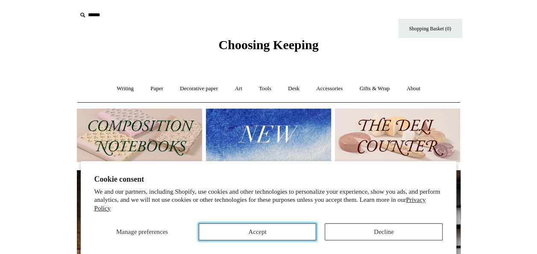
click at [242, 234] on button "Accept" at bounding box center [258, 231] width 118 height 17
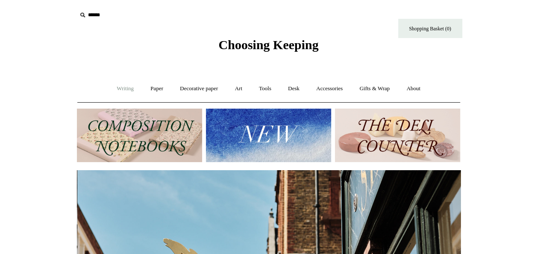
scroll to position [0, 384]
click at [119, 90] on link "Writing +" at bounding box center [125, 88] width 32 height 23
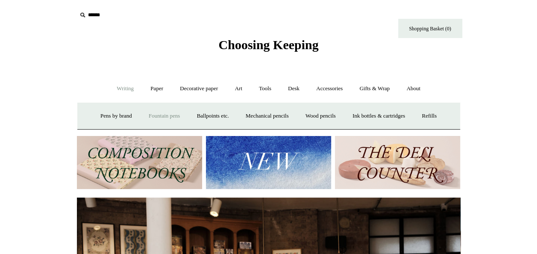
scroll to position [0, 0]
click at [156, 89] on link "Paper +" at bounding box center [157, 88] width 28 height 23
click at [390, 116] on link "Writing paper and envelopes +" at bounding box center [368, 116] width 79 height 23
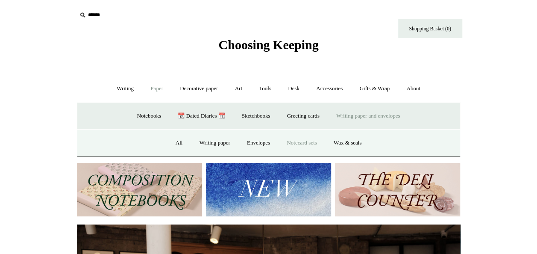
click at [310, 147] on link "Notecard sets" at bounding box center [301, 143] width 45 height 23
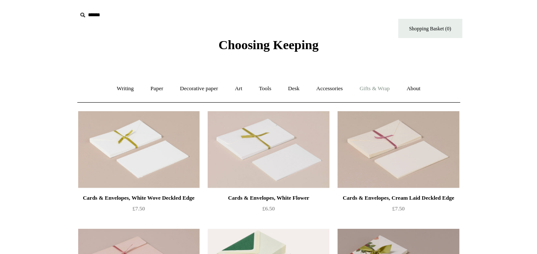
click at [378, 88] on link "Gifts & Wrap +" at bounding box center [375, 88] width 46 height 23
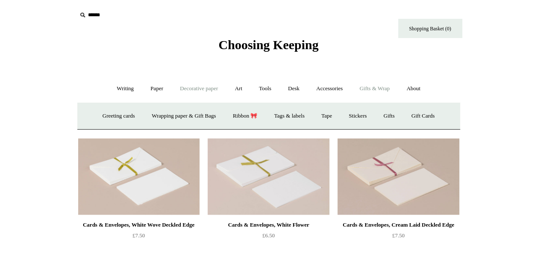
click at [191, 91] on link "Decorative paper +" at bounding box center [198, 88] width 53 height 23
click at [238, 86] on link "Art +" at bounding box center [238, 88] width 23 height 23
click at [126, 114] on link "Watercolour & Paint" at bounding box center [112, 116] width 61 height 23
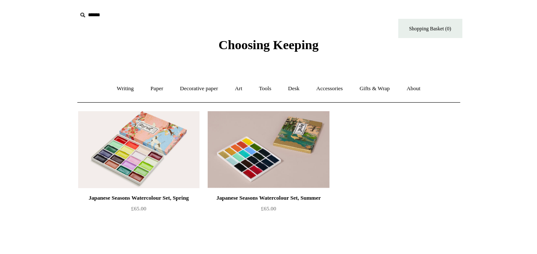
scroll to position [1, 0]
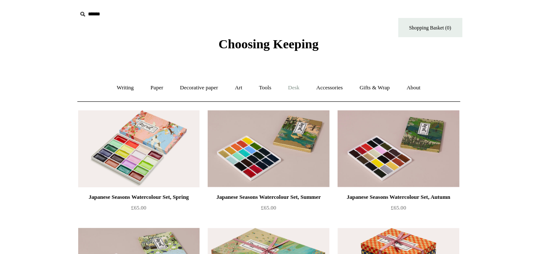
click at [288, 90] on link "Desk +" at bounding box center [293, 87] width 27 height 23
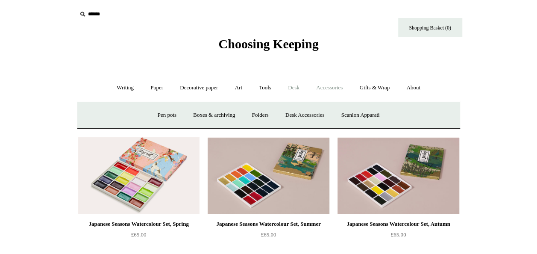
click at [343, 89] on link "Accessories +" at bounding box center [329, 87] width 42 height 23
click at [152, 87] on link "Paper +" at bounding box center [157, 87] width 28 height 23
click at [144, 116] on link "Notebooks +" at bounding box center [148, 115] width 39 height 23
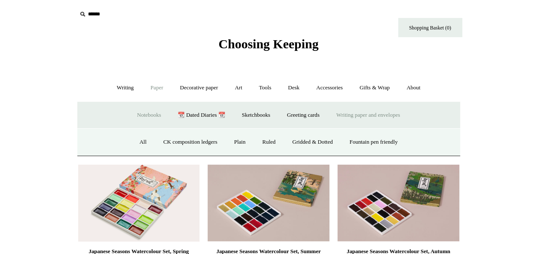
click at [343, 117] on link "Writing paper and envelopes +" at bounding box center [368, 115] width 79 height 23
click at [364, 119] on link "Writing paper and envelopes -" at bounding box center [368, 115] width 79 height 23
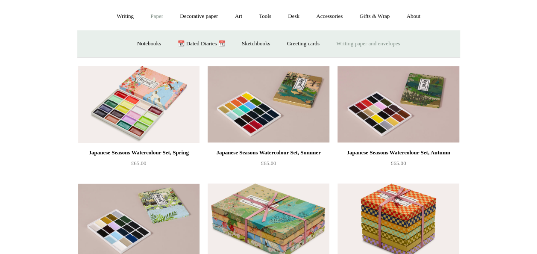
scroll to position [76, 0]
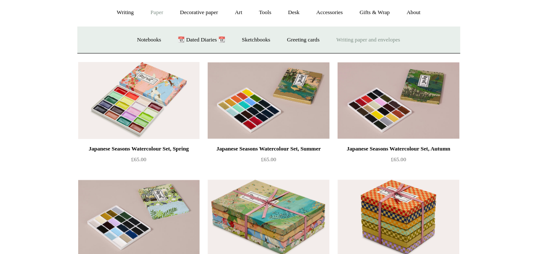
click at [362, 34] on link "Writing paper and envelopes +" at bounding box center [368, 40] width 79 height 23
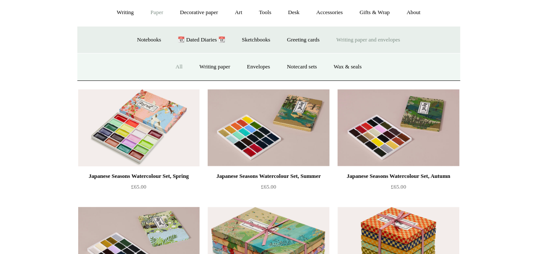
click at [174, 65] on link "All" at bounding box center [179, 67] width 23 height 23
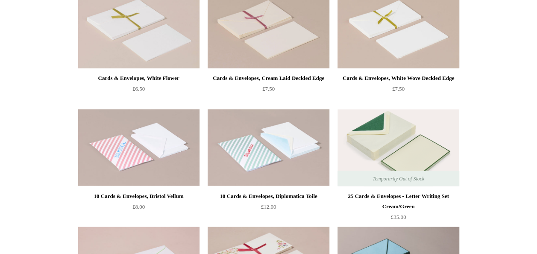
scroll to position [708, 0]
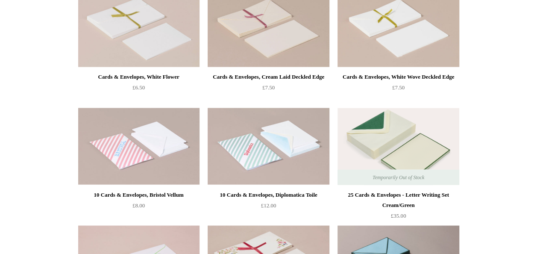
click at [58, 125] on div "White Rivoli Writing Paper Pad from £15.00 from" at bounding box center [268, 220] width 427 height 1645
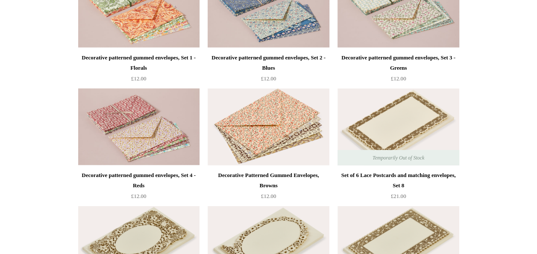
scroll to position [1173, 0]
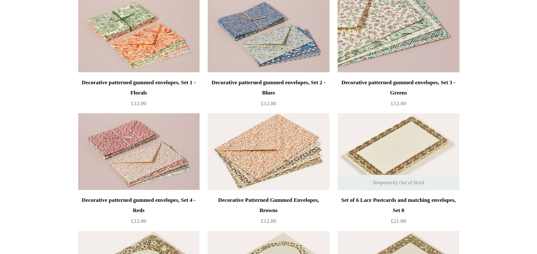
click at [385, 37] on img at bounding box center [398, 34] width 121 height 77
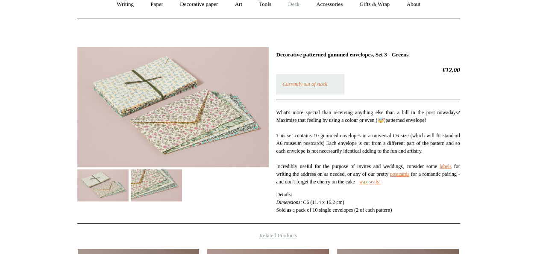
scroll to position [85, 0]
click at [112, 113] on img at bounding box center [172, 107] width 191 height 120
click at [106, 187] on img at bounding box center [102, 185] width 51 height 32
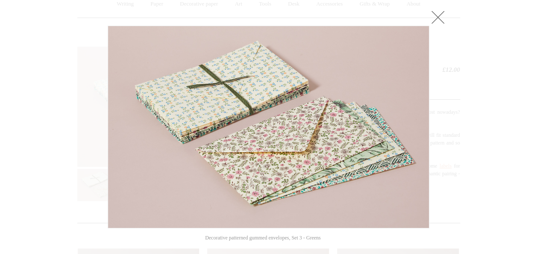
click at [439, 17] on link at bounding box center [437, 17] width 17 height 17
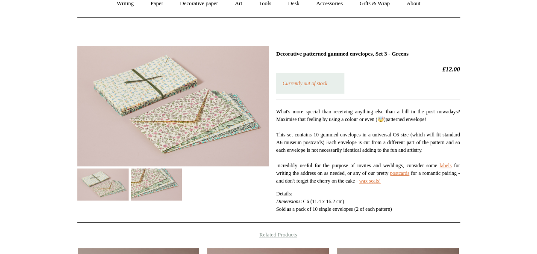
scroll to position [0, 0]
